Goal: Task Accomplishment & Management: Use online tool/utility

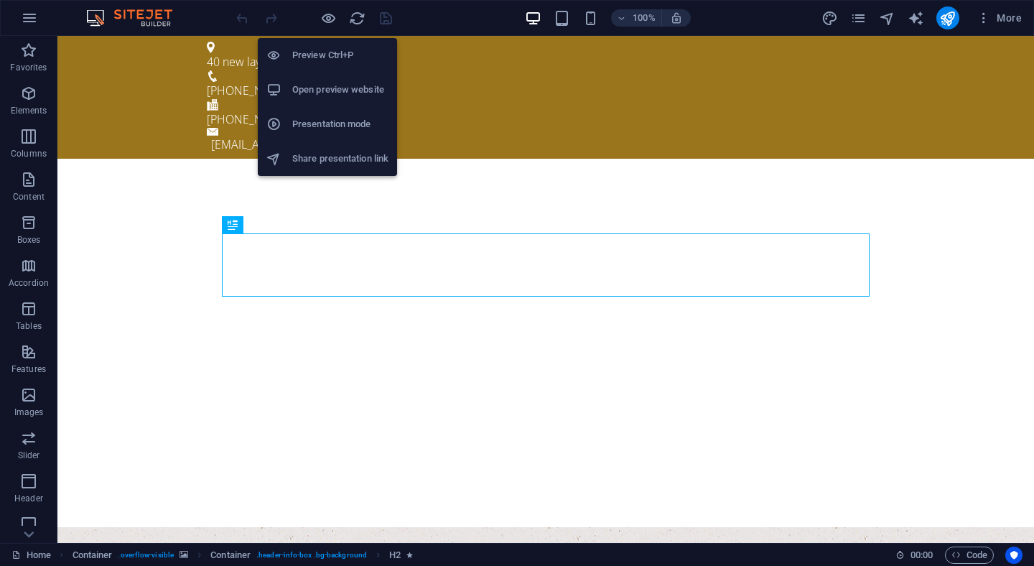
click at [342, 98] on h6 "Open preview website" at bounding box center [340, 89] width 96 height 17
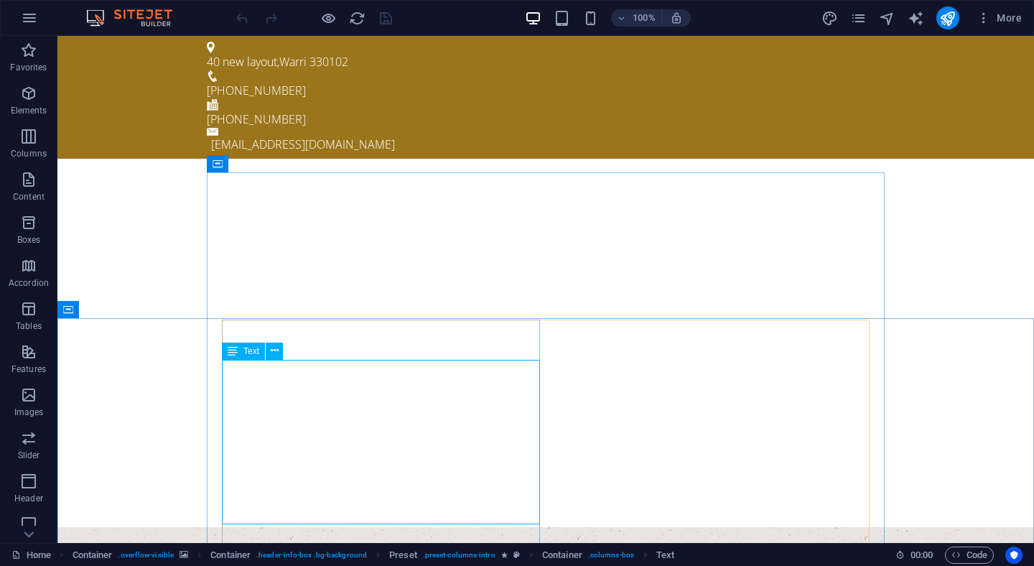
click at [253, 350] on span "Text" at bounding box center [251, 351] width 16 height 9
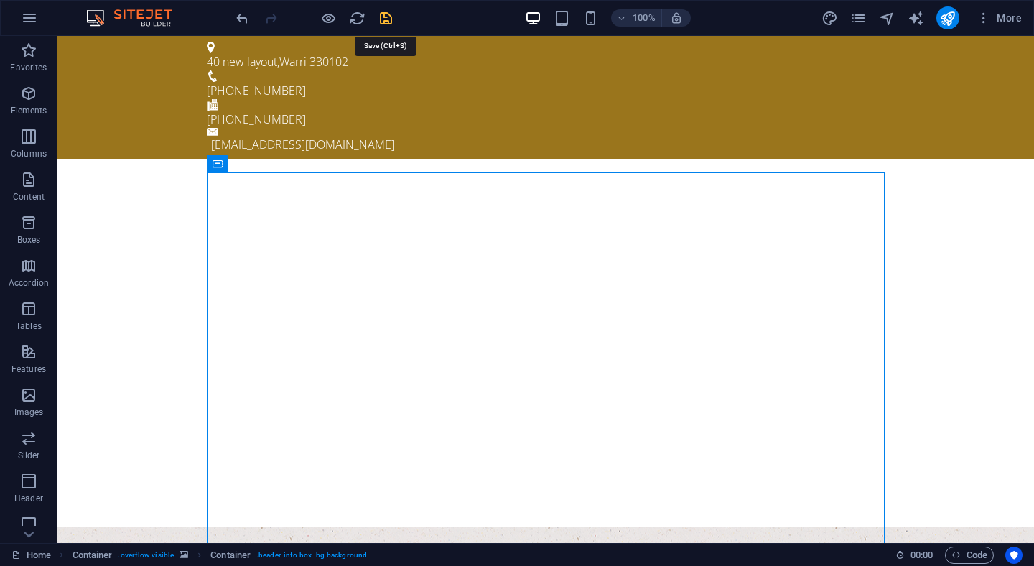
click at [385, 16] on icon "save" at bounding box center [386, 18] width 17 height 17
checkbox input "false"
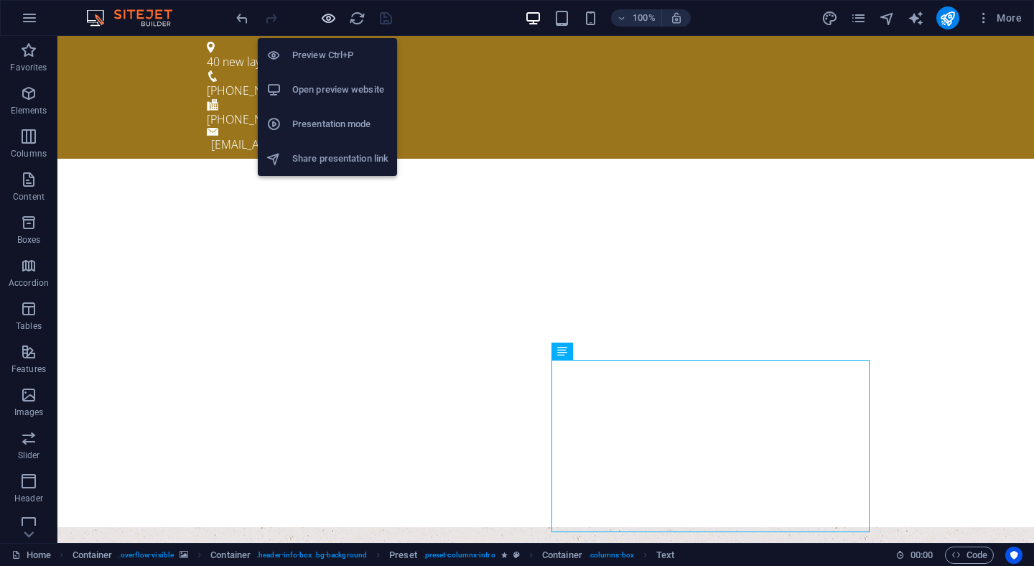
click at [329, 20] on icon "button" at bounding box center [328, 18] width 17 height 17
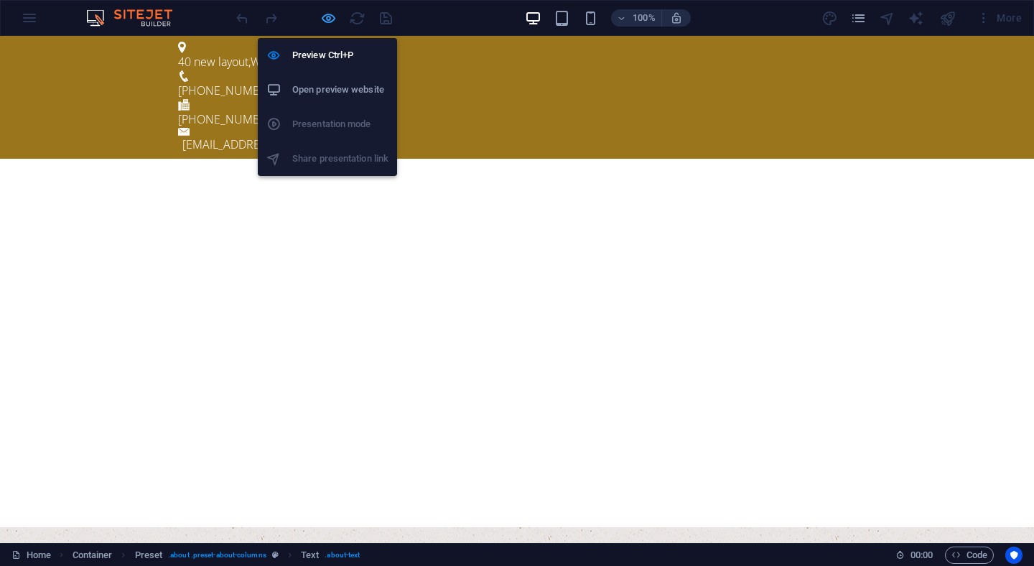
click at [327, 15] on icon "button" at bounding box center [328, 18] width 17 height 17
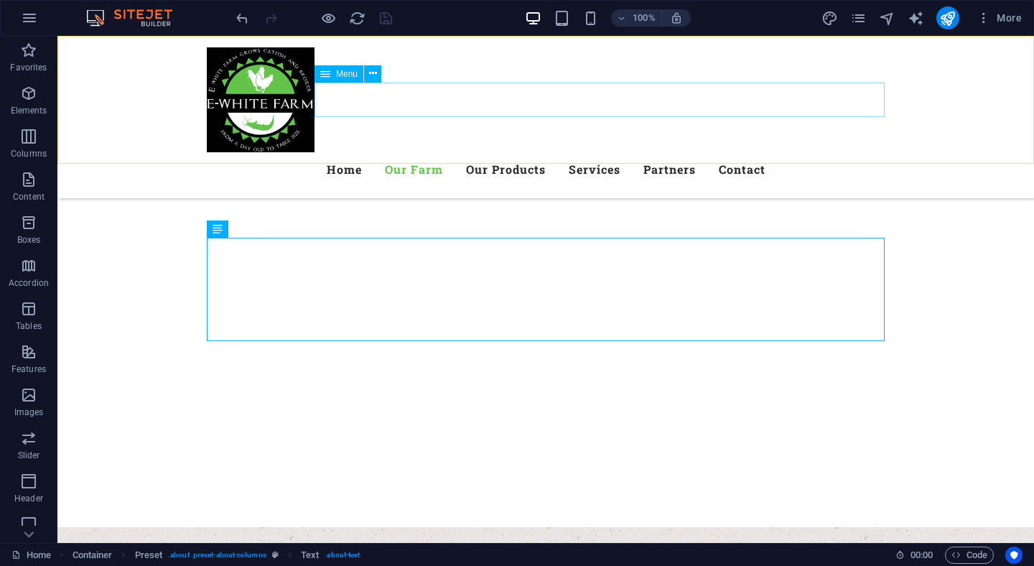
scroll to position [644, 0]
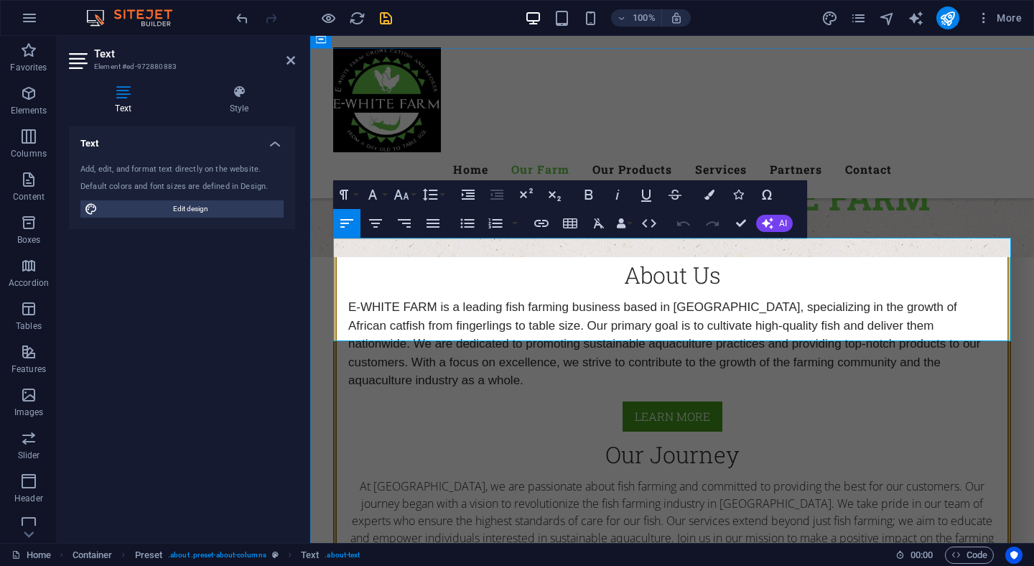
click at [988, 128] on div "Menu Home Our Farm Our Products Services Partners Contact" at bounding box center [672, 117] width 724 height 162
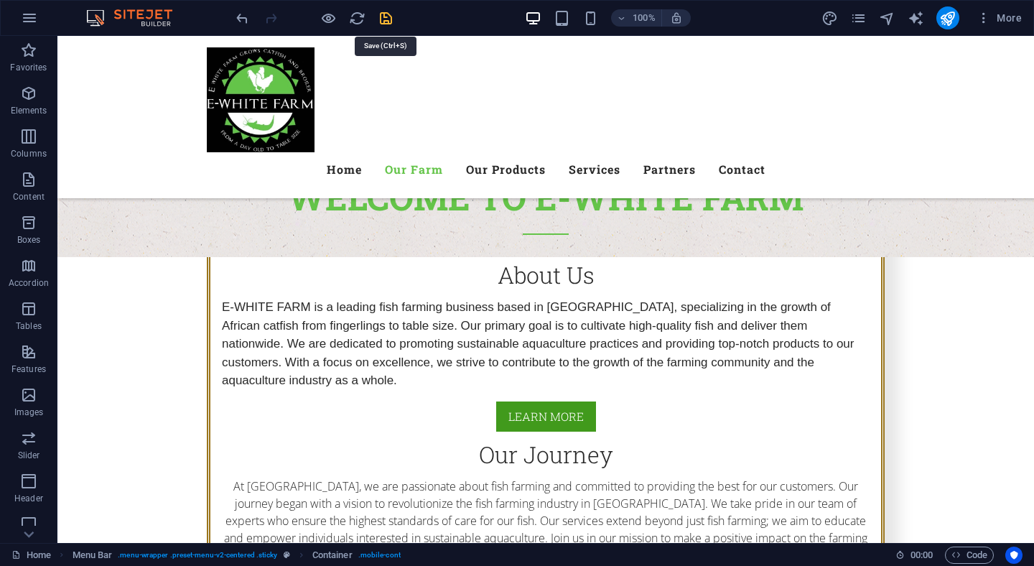
click at [382, 14] on icon "save" at bounding box center [386, 18] width 17 height 17
checkbox input "false"
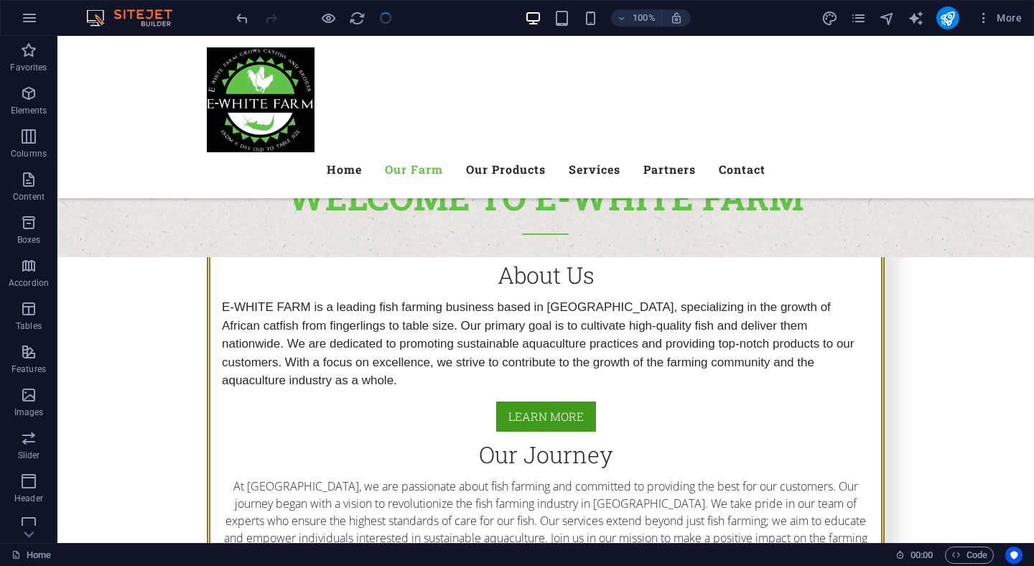
click at [385, 17] on div at bounding box center [313, 17] width 161 height 23
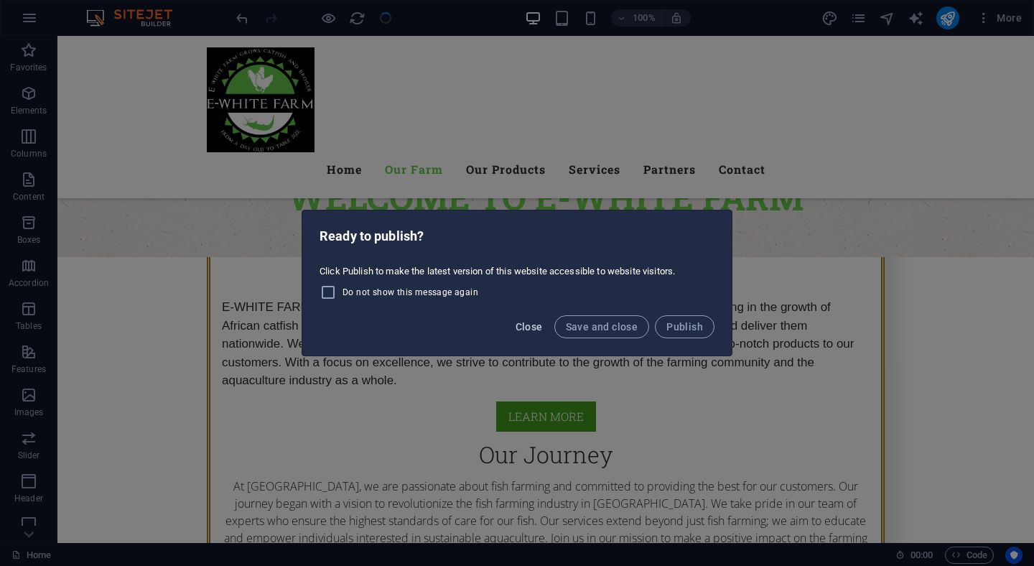
click at [534, 323] on span "Close" at bounding box center [528, 326] width 27 height 11
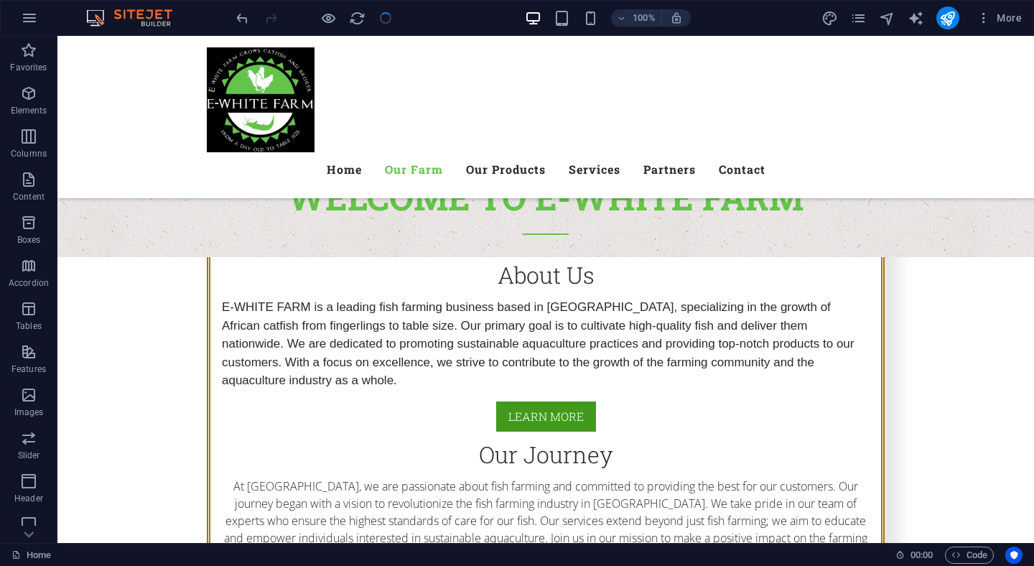
click at [384, 21] on div at bounding box center [313, 17] width 161 height 23
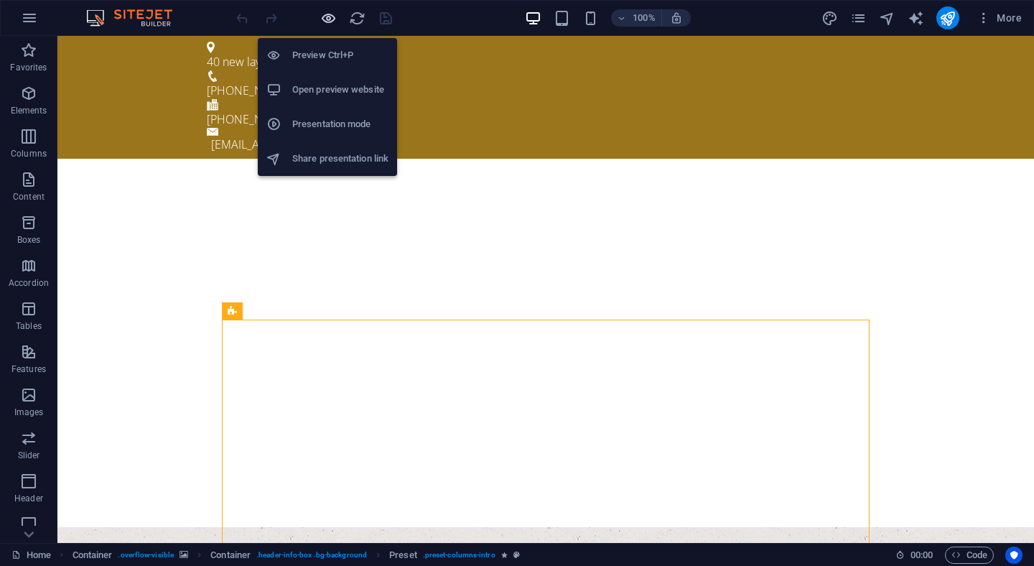
click at [327, 14] on icon "button" at bounding box center [328, 18] width 17 height 17
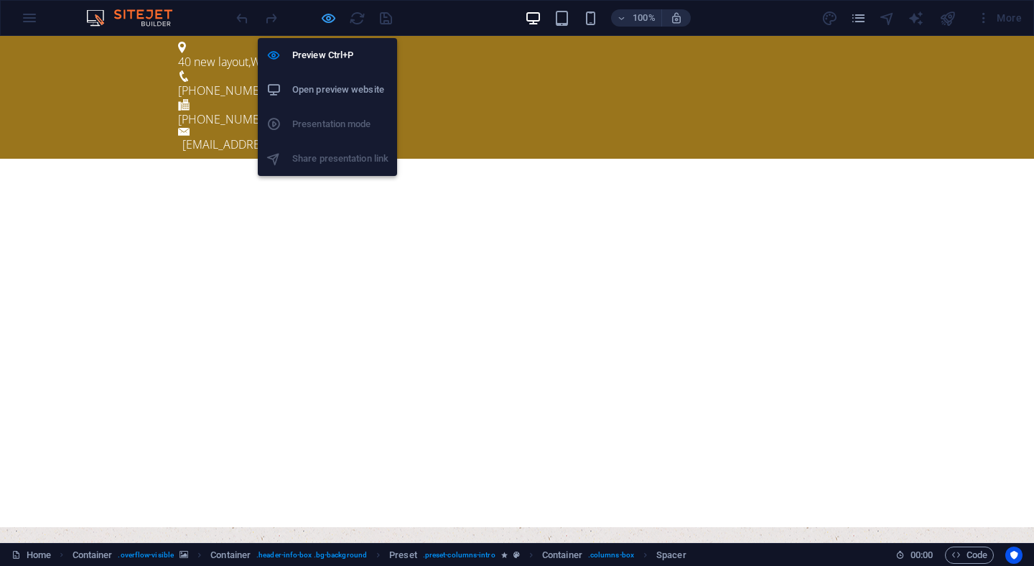
click at [332, 20] on icon "button" at bounding box center [328, 18] width 17 height 17
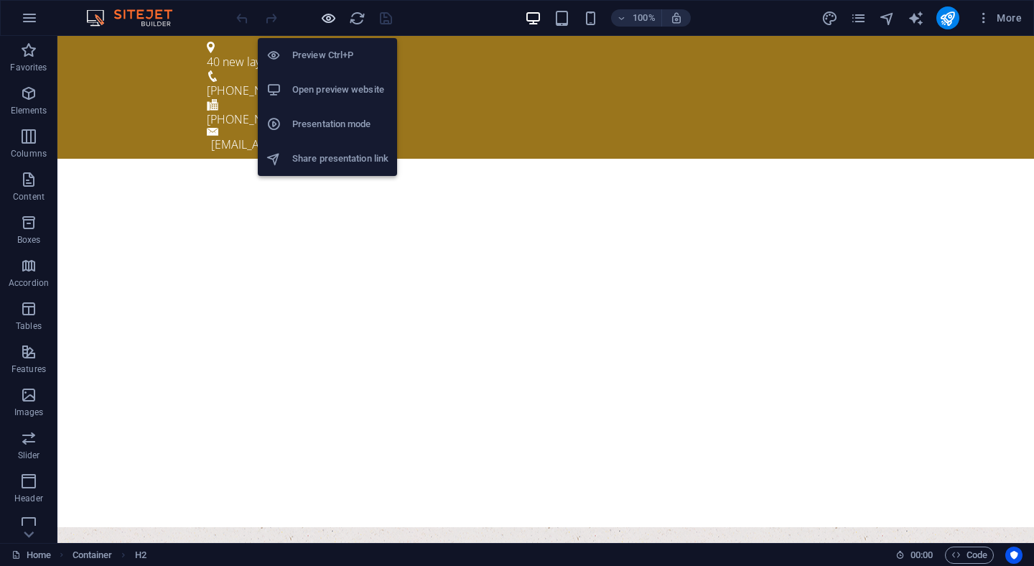
drag, startPoint x: 332, startPoint y: 17, endPoint x: 429, endPoint y: 29, distance: 98.3
click at [332, 17] on icon "button" at bounding box center [328, 18] width 17 height 17
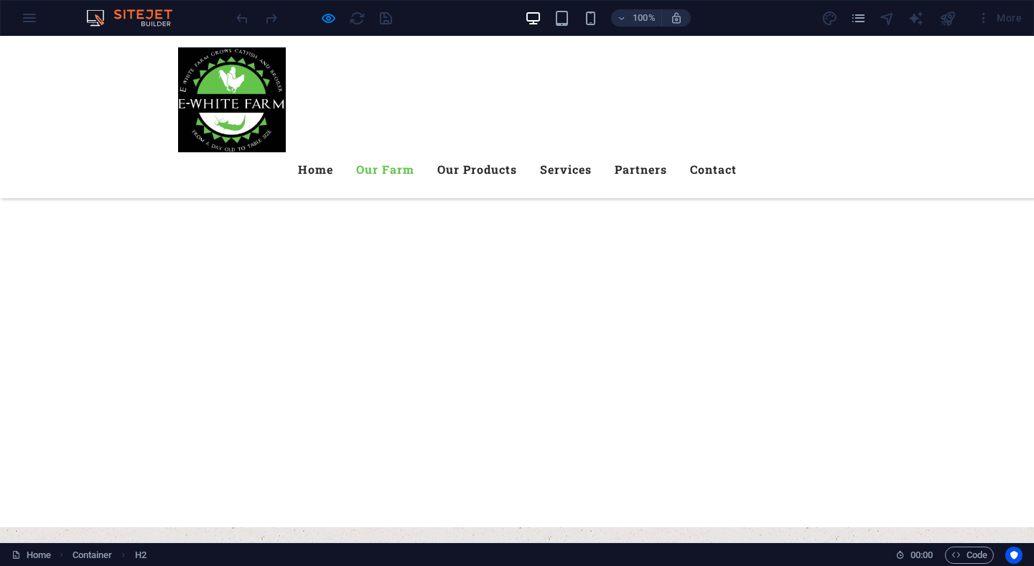
scroll to position [492, 0]
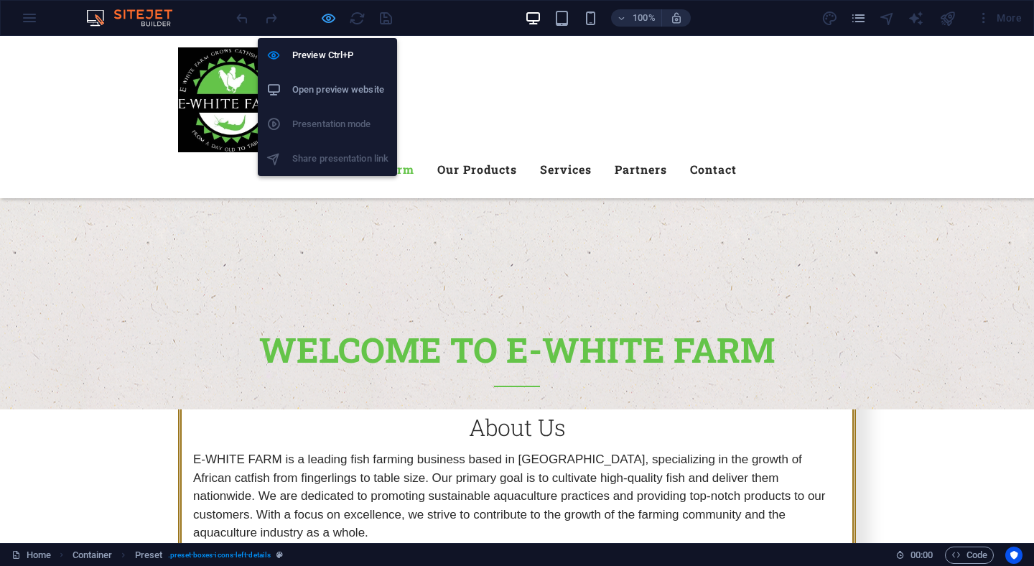
click at [329, 24] on icon "button" at bounding box center [328, 18] width 17 height 17
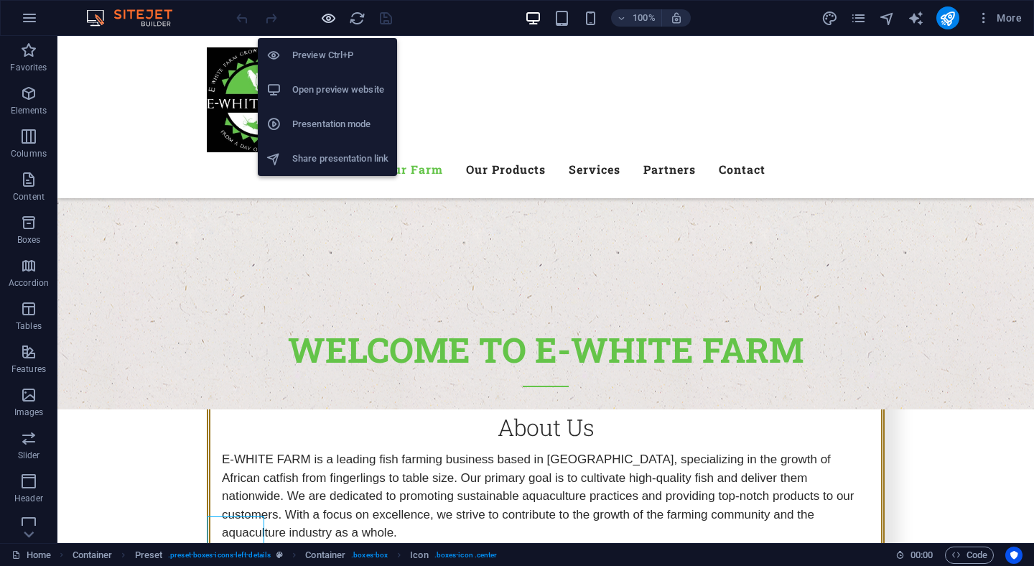
click at [331, 15] on icon "button" at bounding box center [328, 18] width 17 height 17
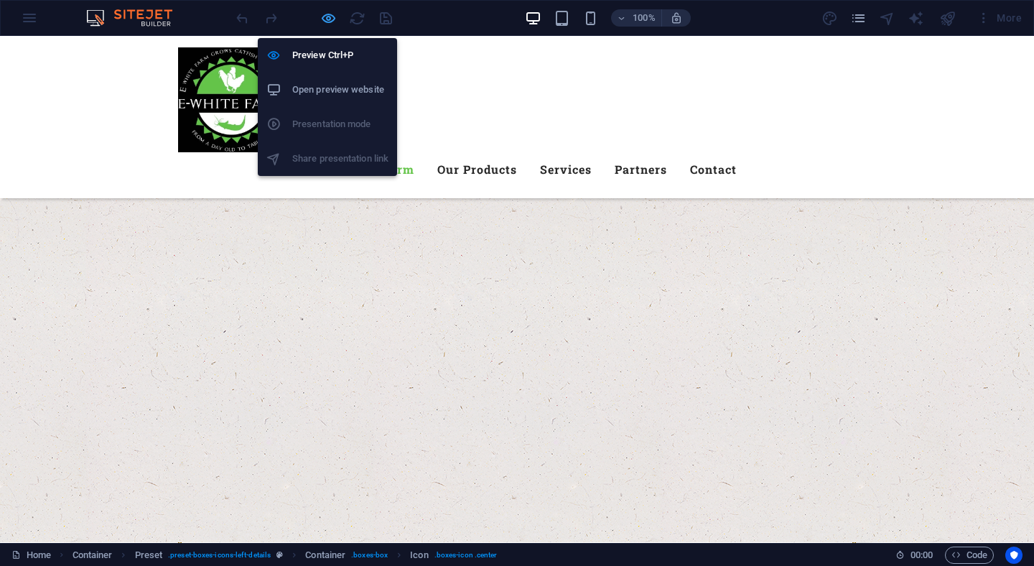
scroll to position [795, 0]
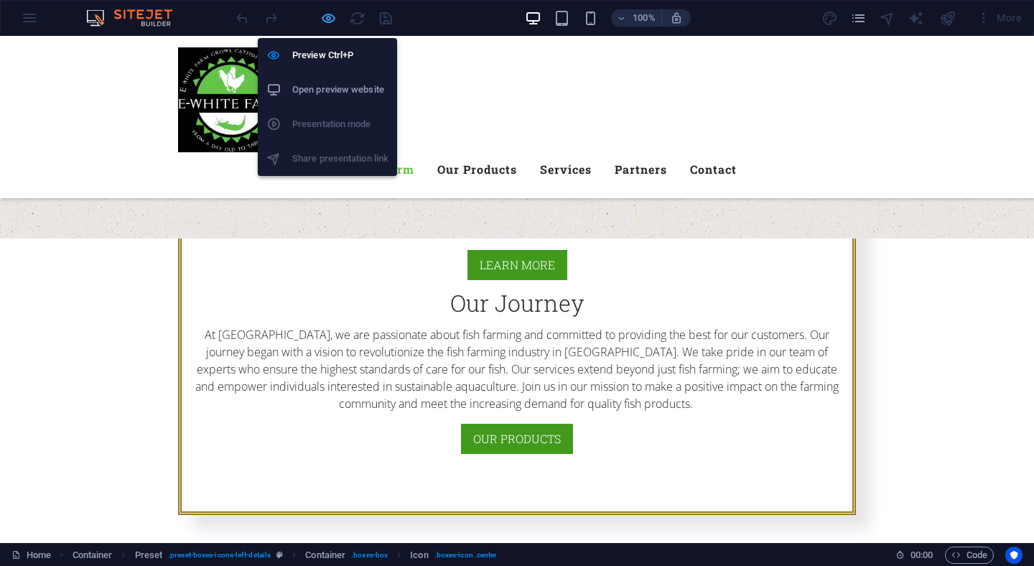
click at [332, 24] on icon "button" at bounding box center [328, 18] width 17 height 17
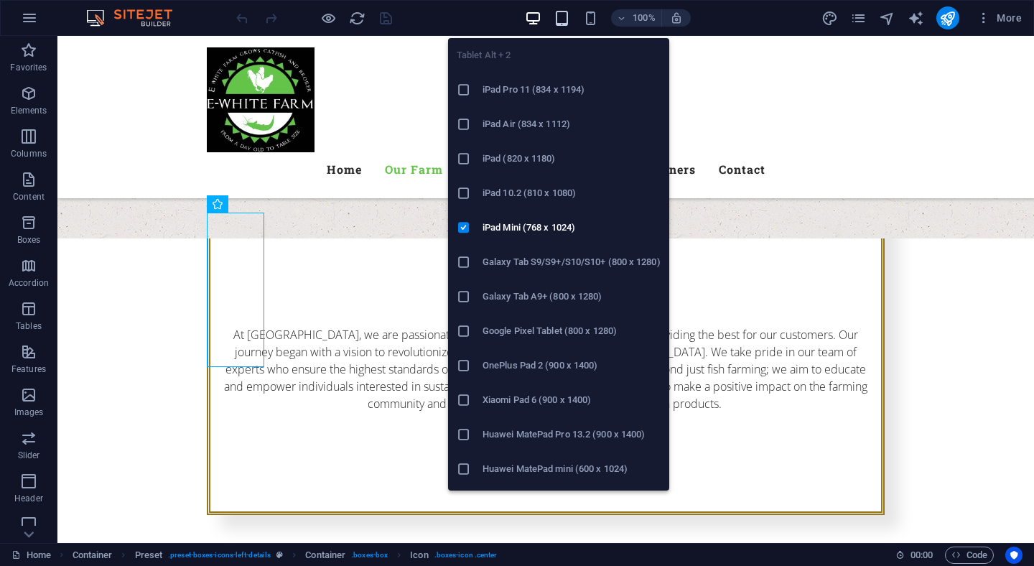
click at [561, 19] on icon "button" at bounding box center [561, 18] width 17 height 17
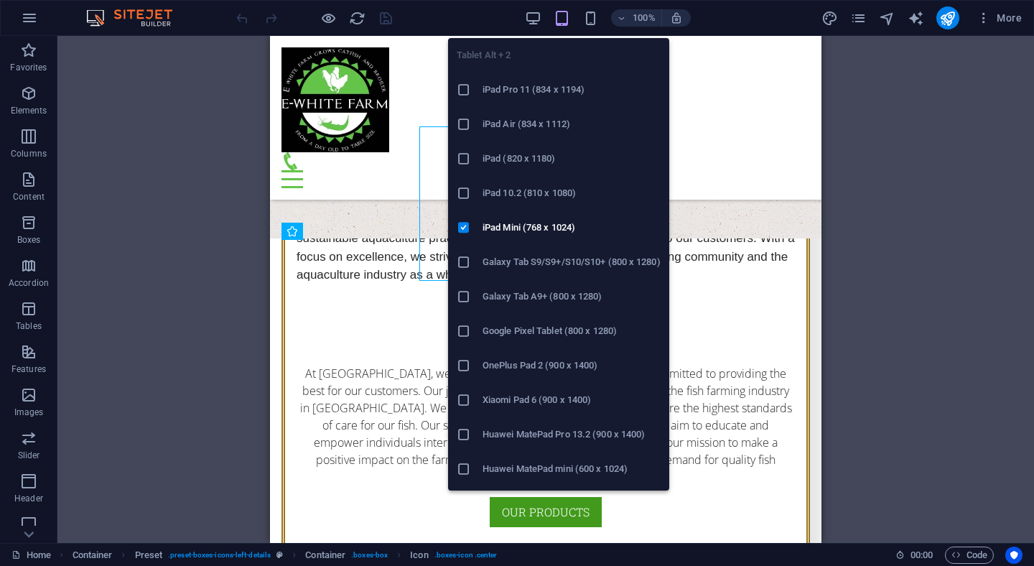
scroll to position [881, 0]
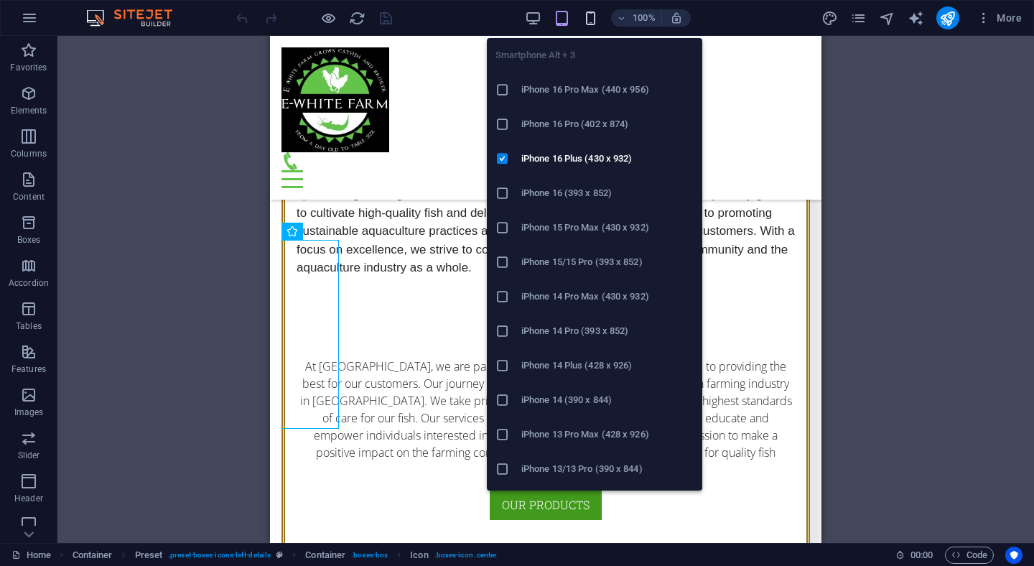
click at [587, 20] on icon "button" at bounding box center [590, 18] width 17 height 17
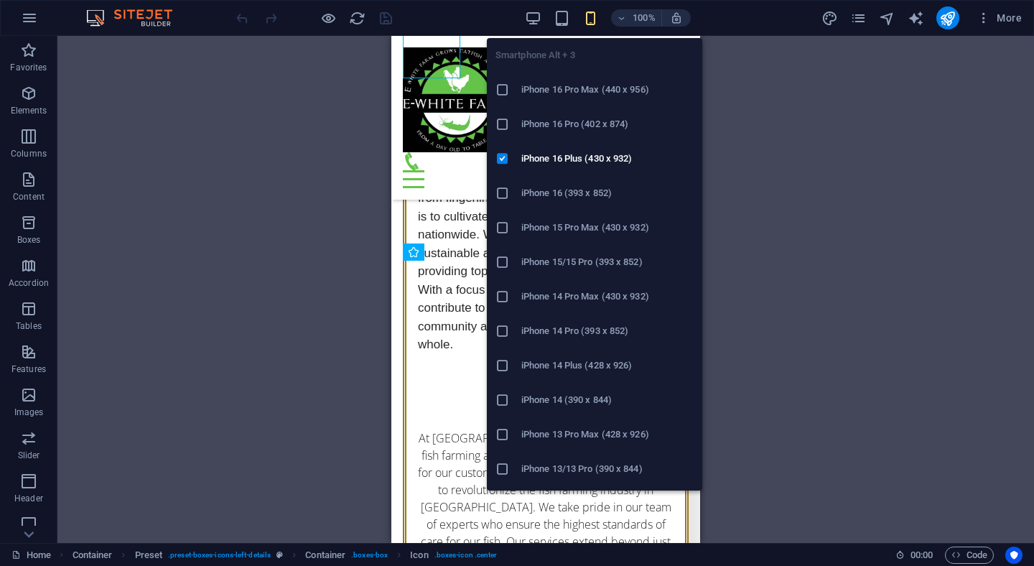
scroll to position [1232, 0]
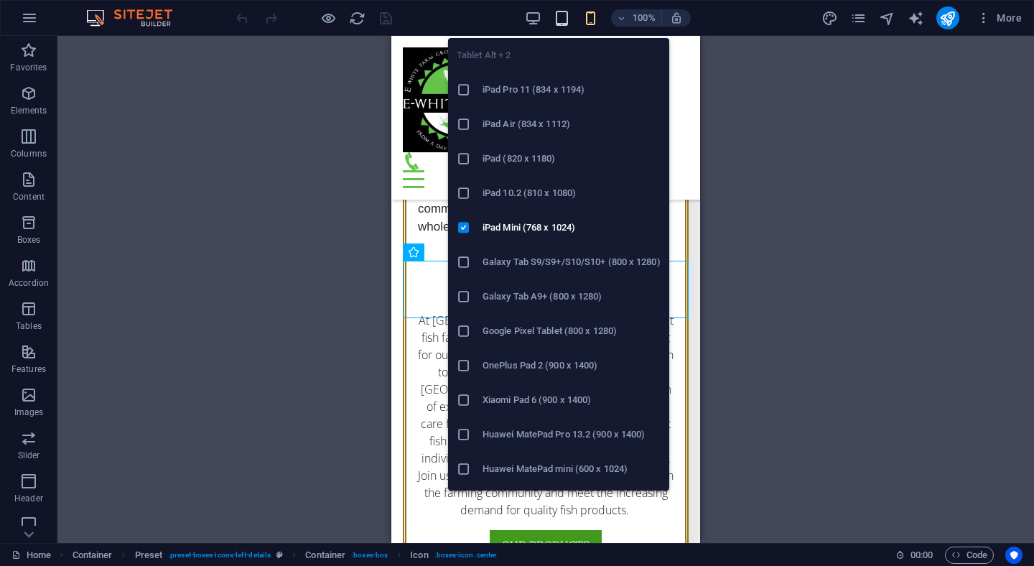
click at [566, 23] on icon "button" at bounding box center [561, 18] width 17 height 17
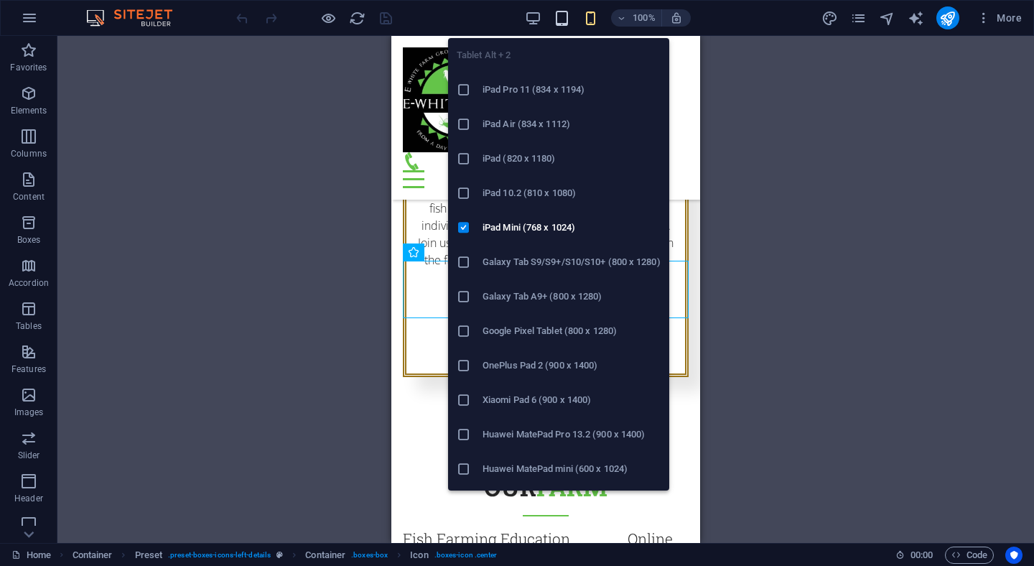
scroll to position [927, 0]
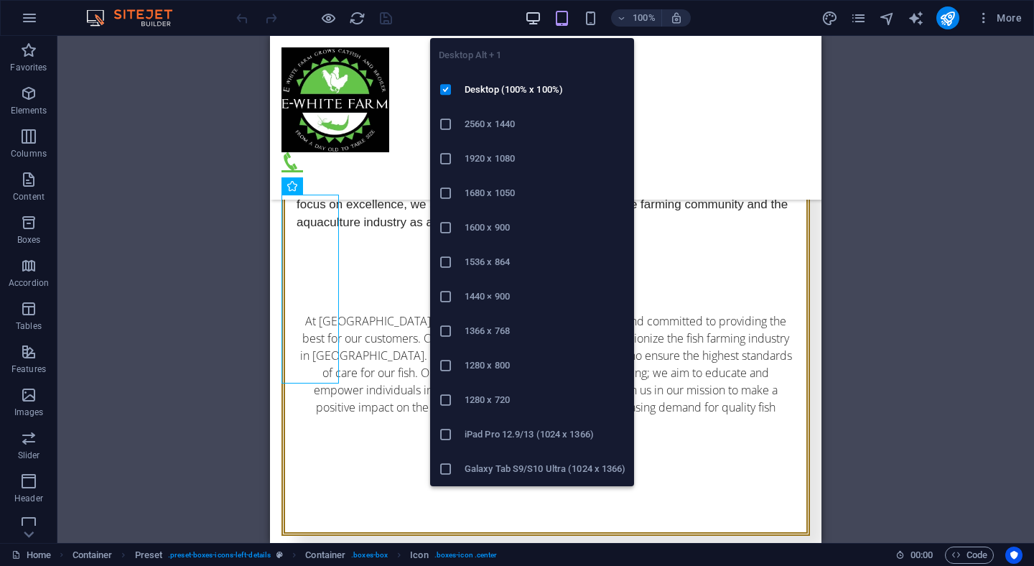
click at [532, 19] on icon "button" at bounding box center [533, 18] width 17 height 17
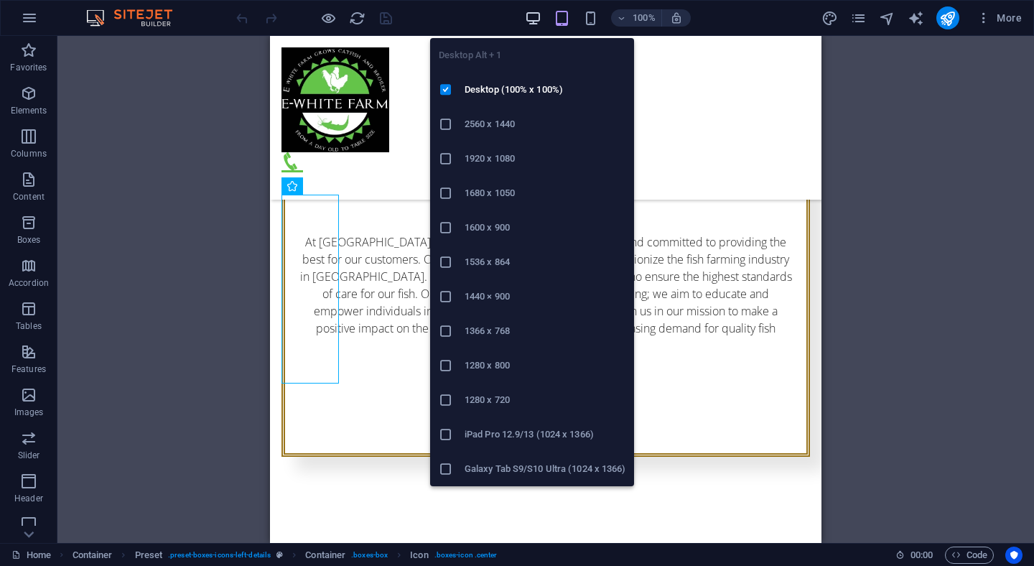
scroll to position [909, 0]
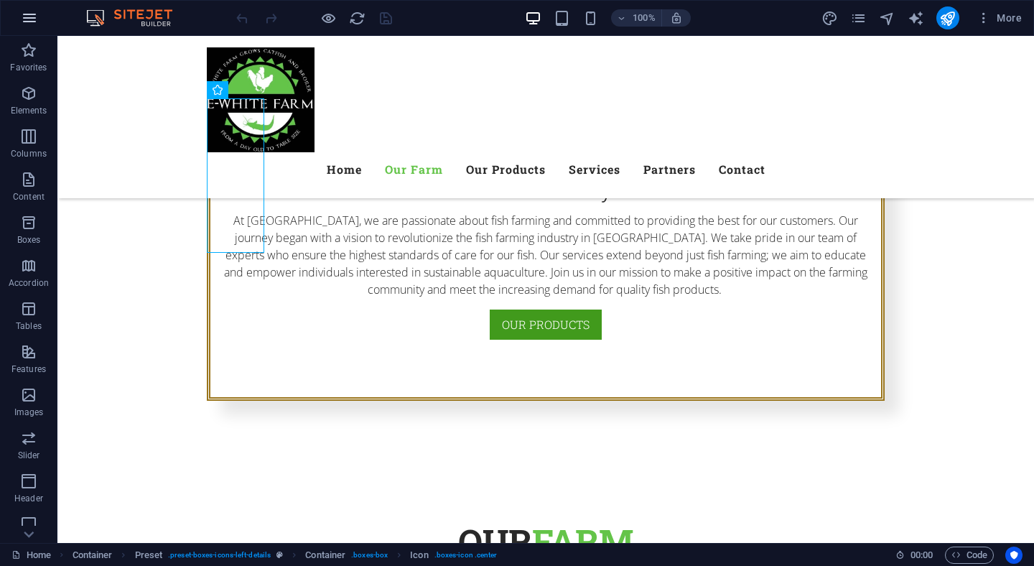
click at [23, 24] on icon "button" at bounding box center [29, 17] width 17 height 17
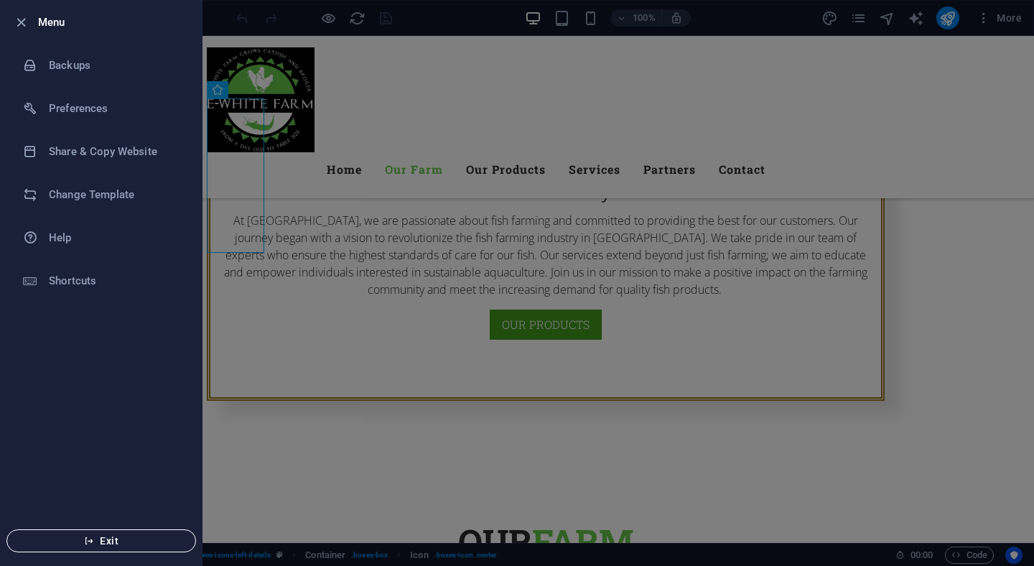
click at [99, 545] on span "Exit" at bounding box center [101, 540] width 165 height 11
